Goal: Check status: Check status

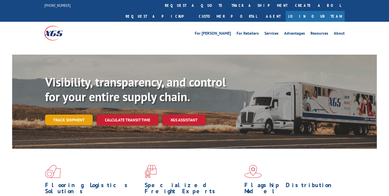
click at [80, 115] on link "Track shipment" at bounding box center [69, 120] width 48 height 11
click at [81, 115] on link "Track shipment" at bounding box center [69, 120] width 48 height 11
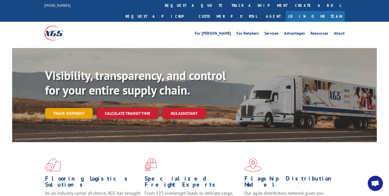
click at [80, 108] on link "Track shipment" at bounding box center [69, 113] width 48 height 11
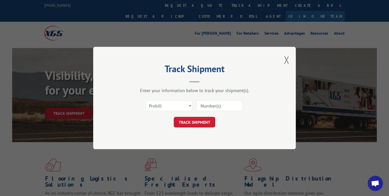
click at [223, 108] on input at bounding box center [219, 105] width 47 height 11
paste input "17496451"
type input "17496451"
click button "TRACK SHIPMENT" at bounding box center [195, 122] width 42 height 11
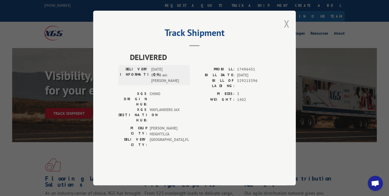
click at [287, 30] on button "Close modal" at bounding box center [287, 23] width 6 height 13
